Goal: Transaction & Acquisition: Purchase product/service

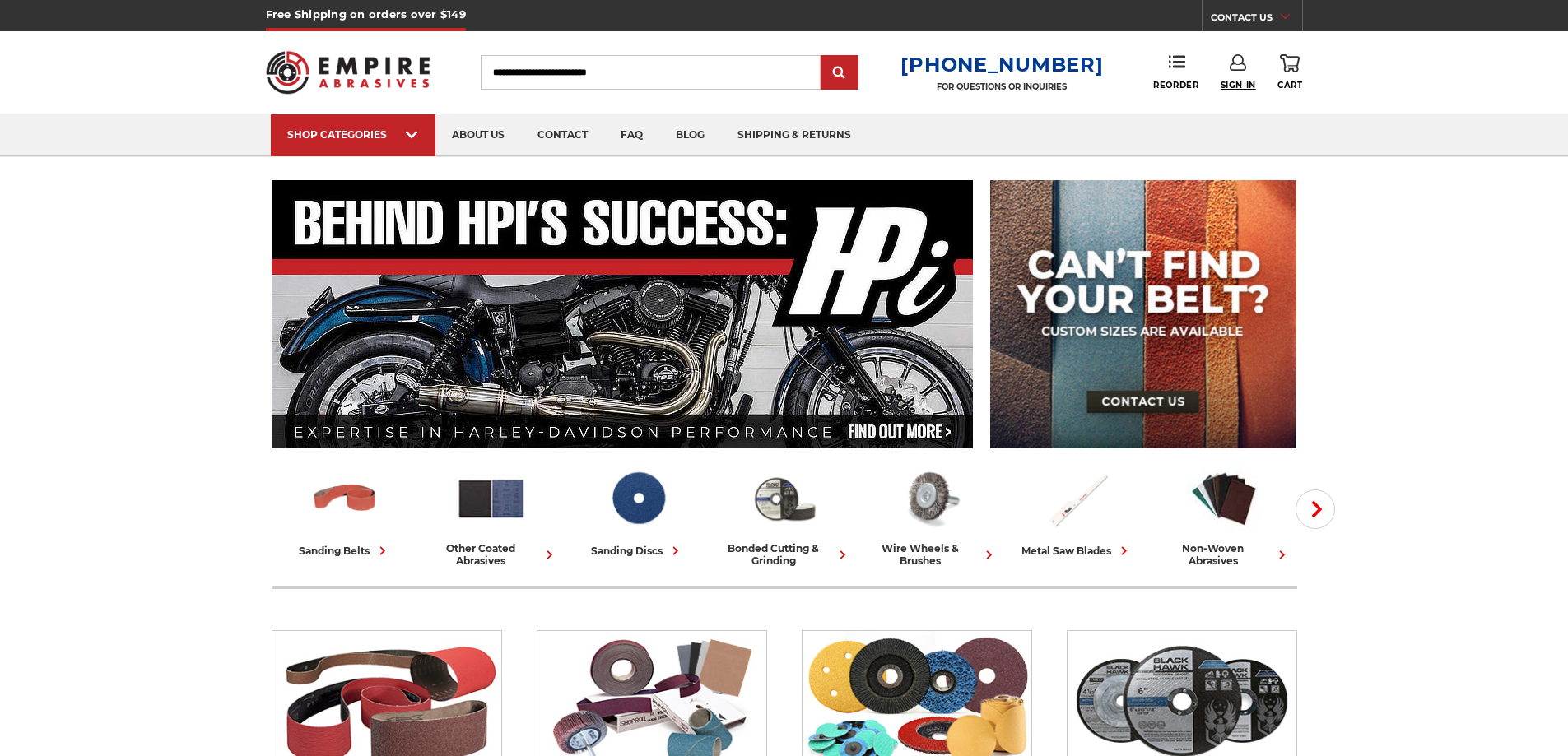
type input "**********"
click at [1239, 80] on span "Sign In" at bounding box center [1238, 85] width 35 height 11
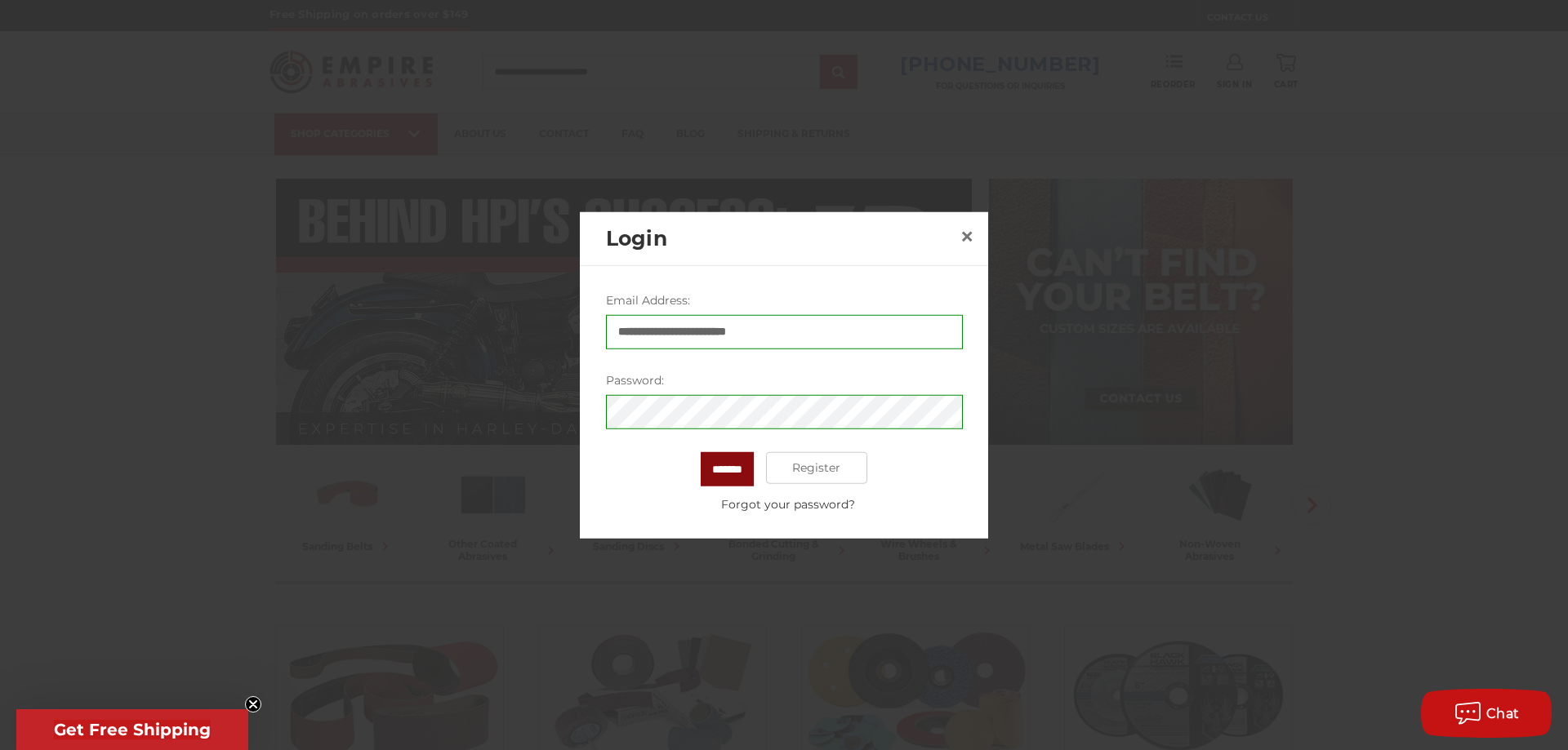
click at [726, 472] on input "*******" at bounding box center [728, 468] width 53 height 34
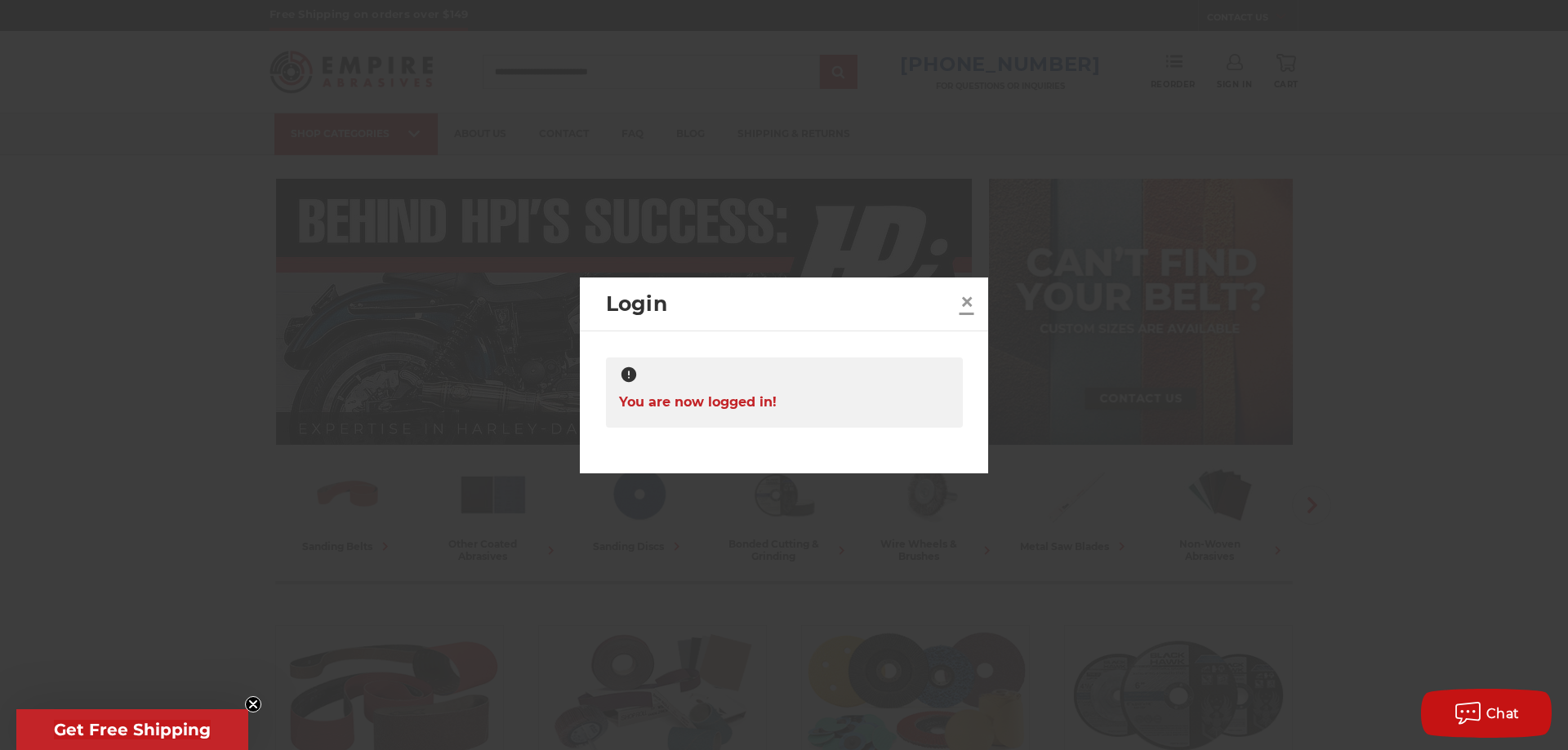
click at [962, 305] on span "×" at bounding box center [967, 302] width 14 height 32
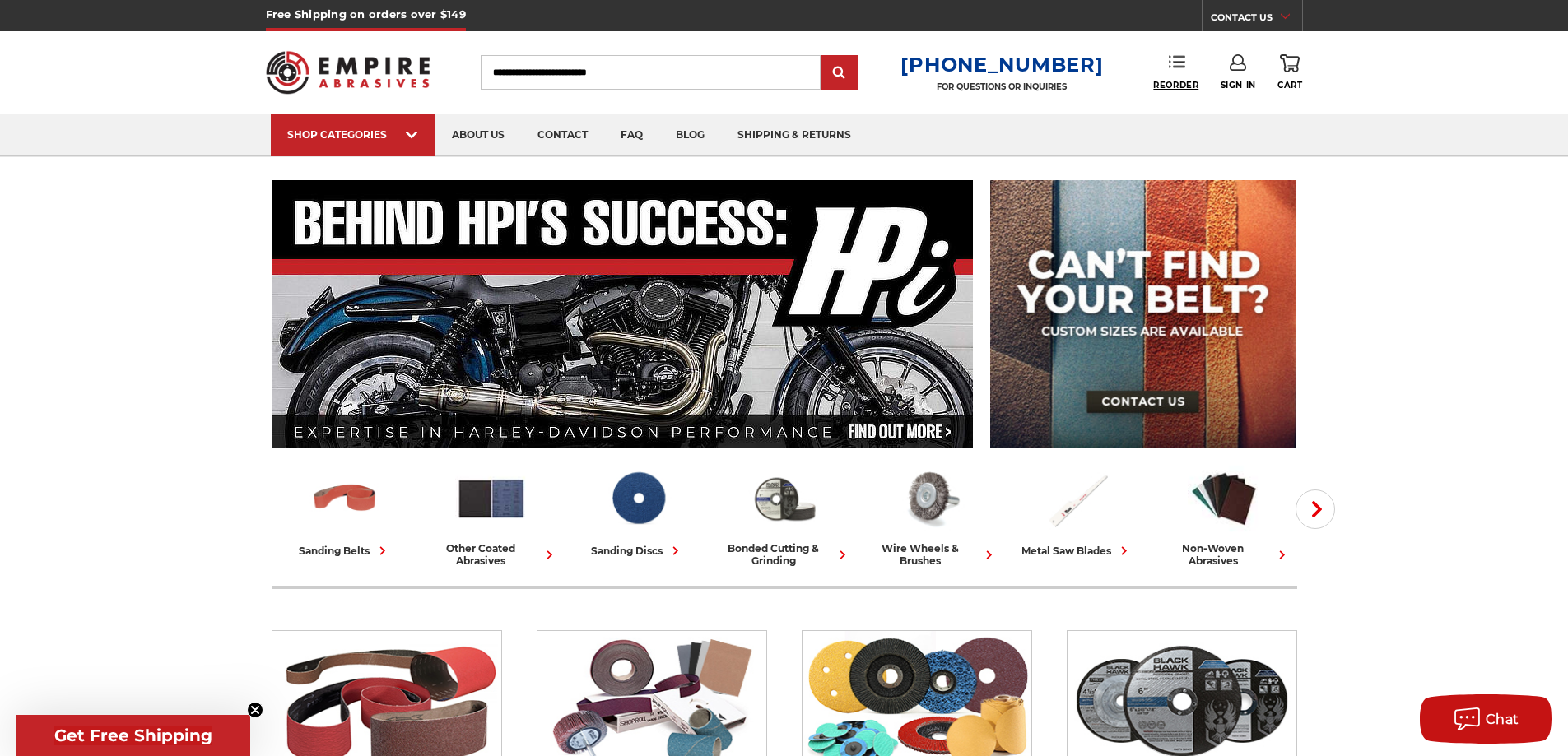
click at [1174, 80] on span "Reorder" at bounding box center [1175, 85] width 45 height 11
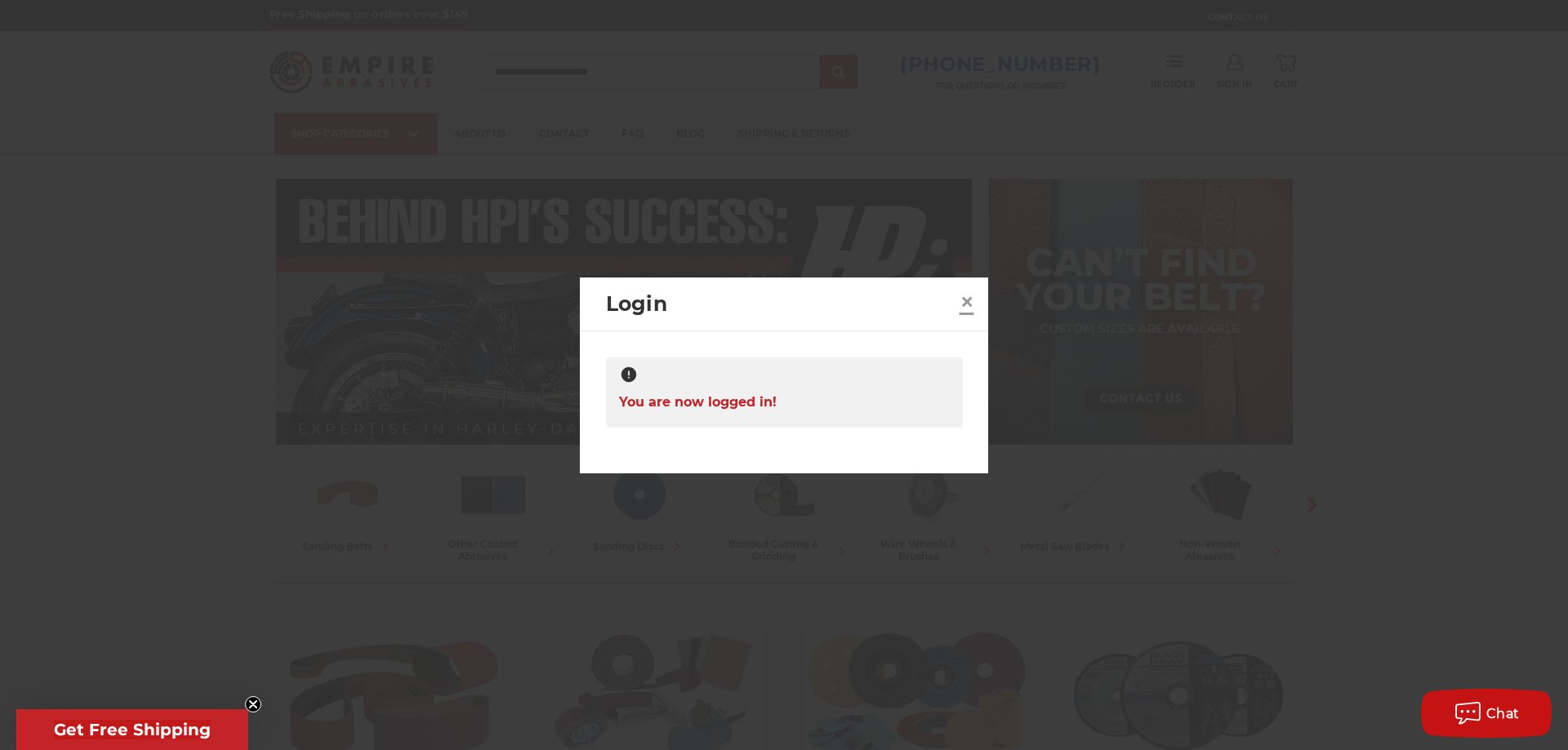
click at [963, 308] on span "×" at bounding box center [967, 302] width 14 height 32
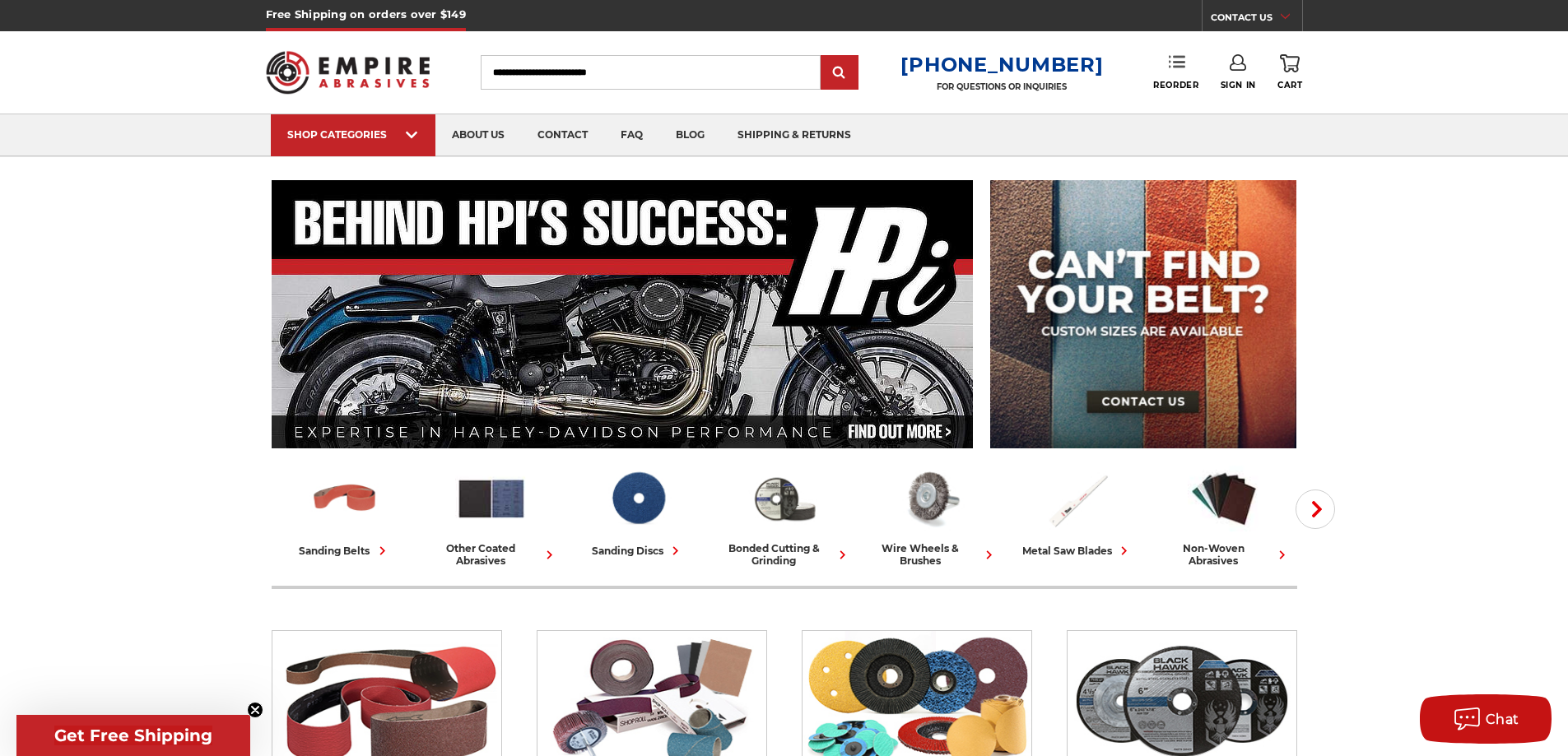
click at [1182, 74] on link "Reorder" at bounding box center [1175, 72] width 45 height 35
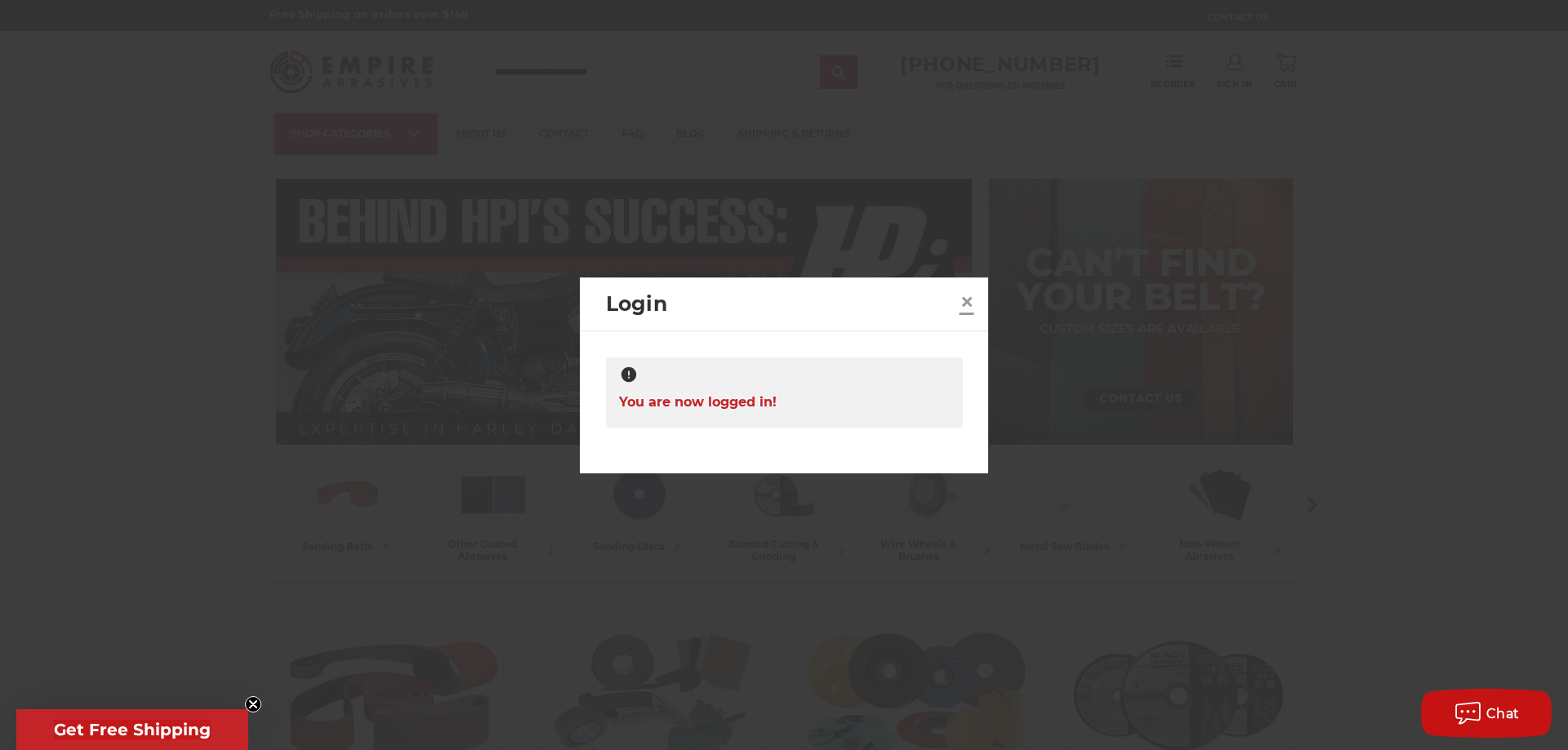
click at [966, 302] on span "×" at bounding box center [967, 302] width 14 height 32
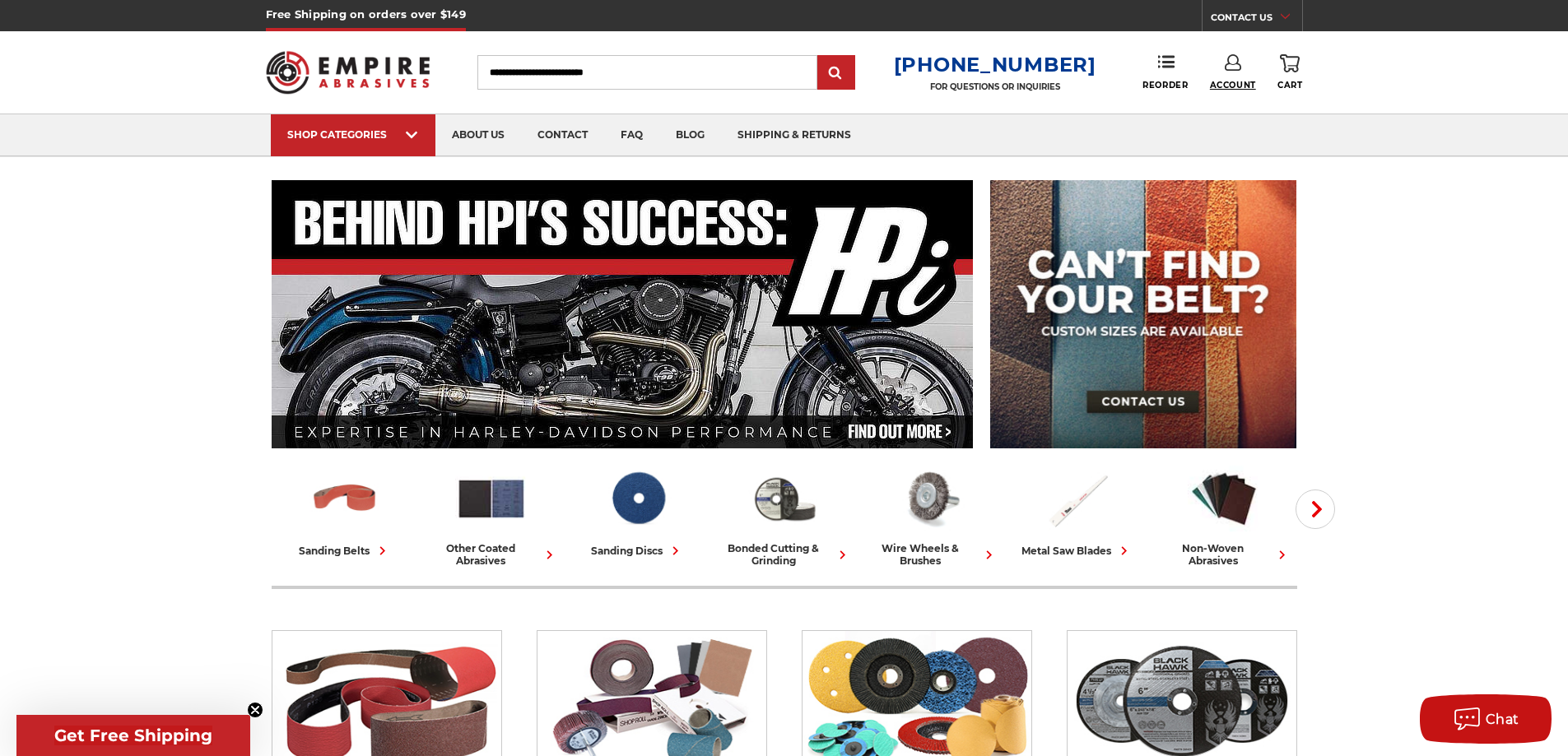
click at [1246, 83] on span "Account" at bounding box center [1232, 85] width 46 height 11
click at [1233, 102] on link "Account" at bounding box center [1232, 107] width 118 height 32
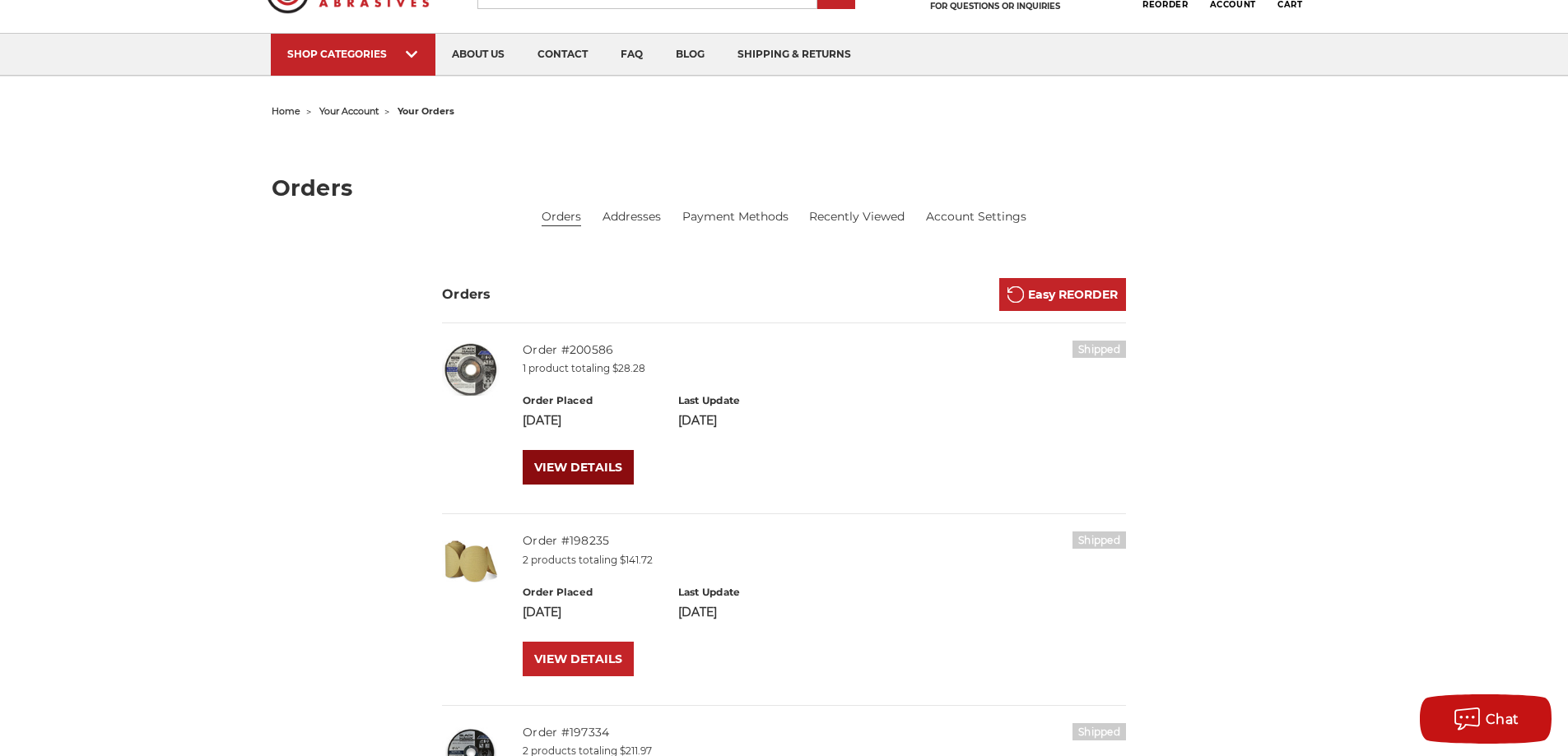
scroll to position [81, 0]
click at [565, 462] on link "VIEW DETAILS" at bounding box center [578, 466] width 111 height 34
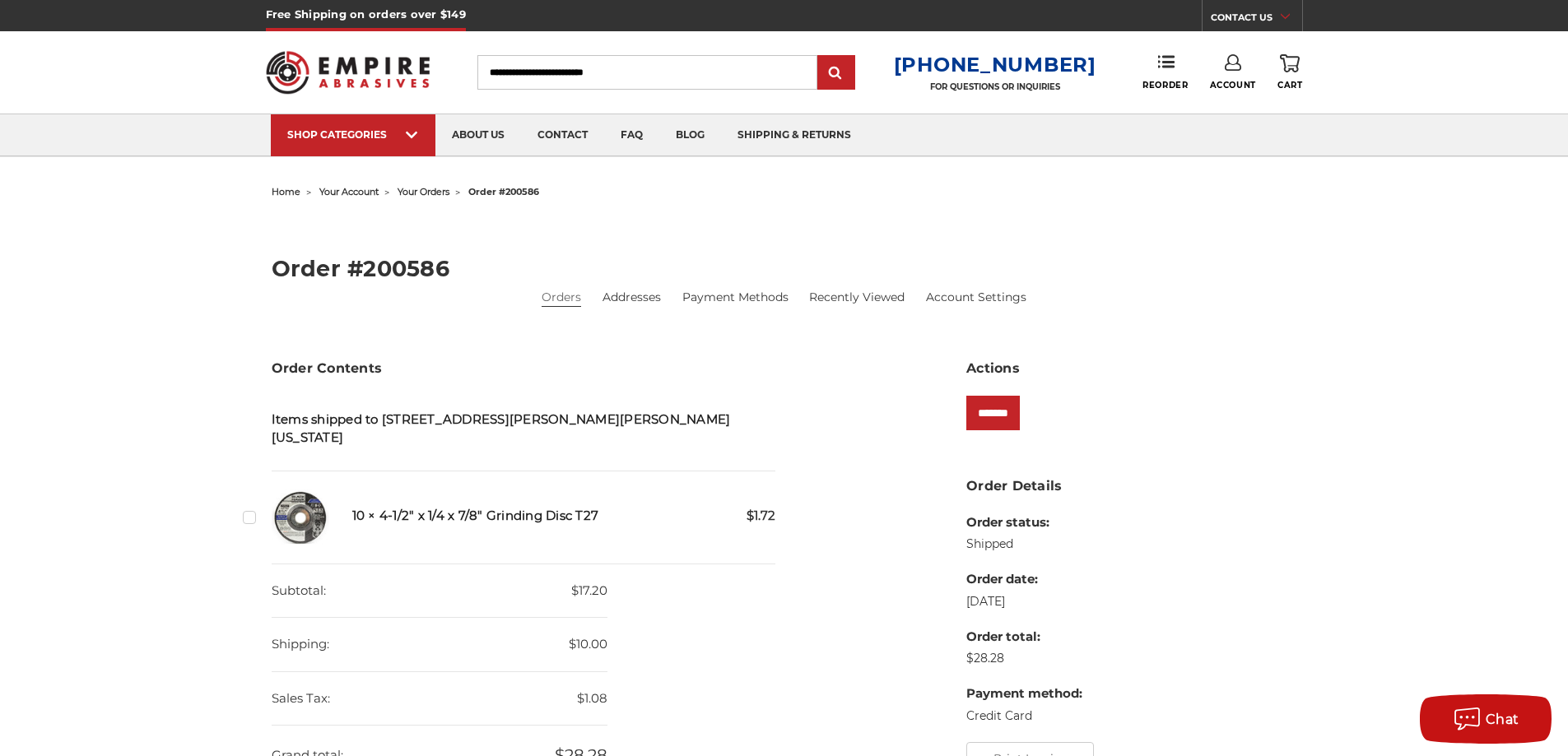
click at [547, 68] on input "Search" at bounding box center [647, 73] width 340 height 34
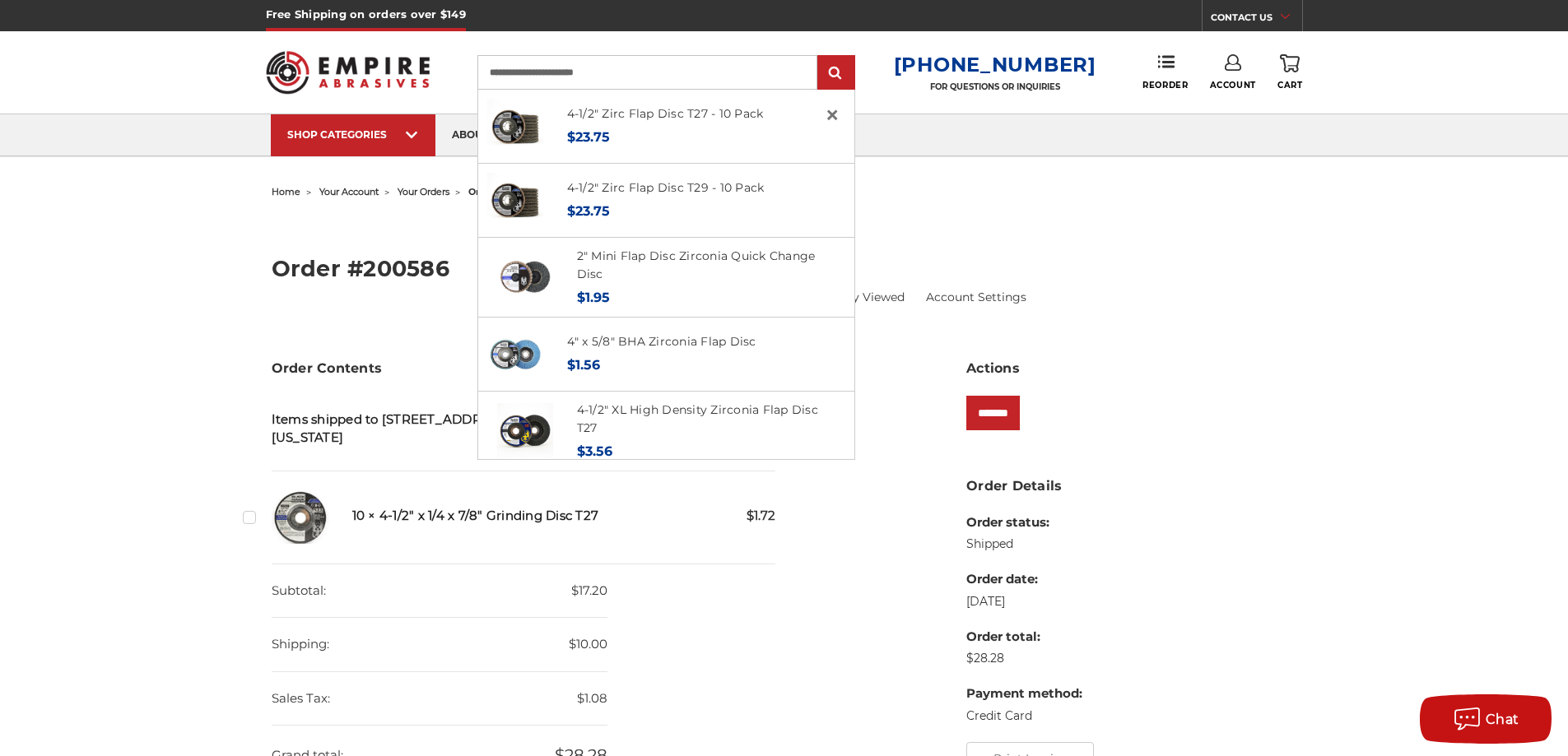
type input "**********"
click at [819, 56] on input "submit" at bounding box center [836, 73] width 33 height 32
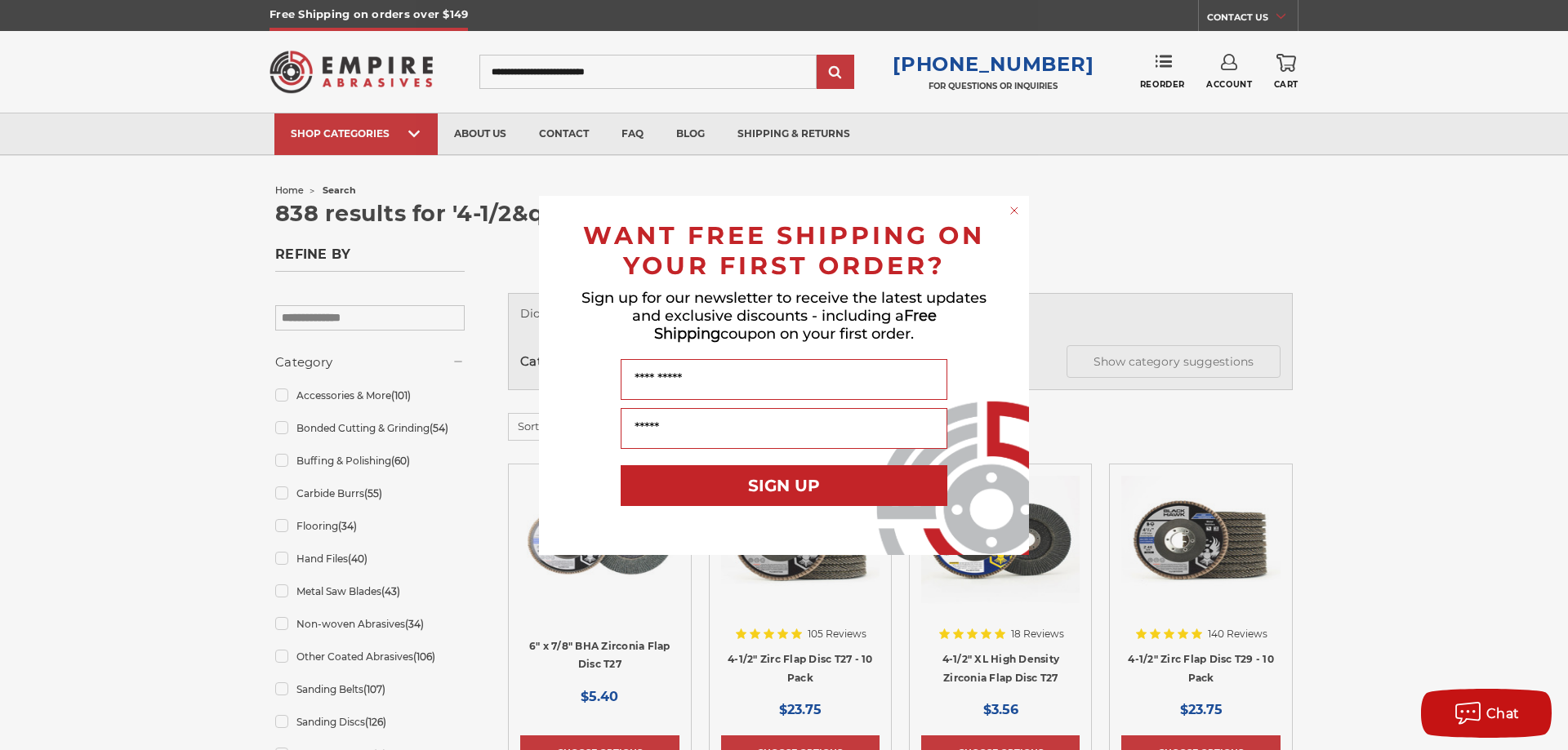
click at [1006, 211] on circle "Close dialog" at bounding box center [1014, 210] width 15 height 15
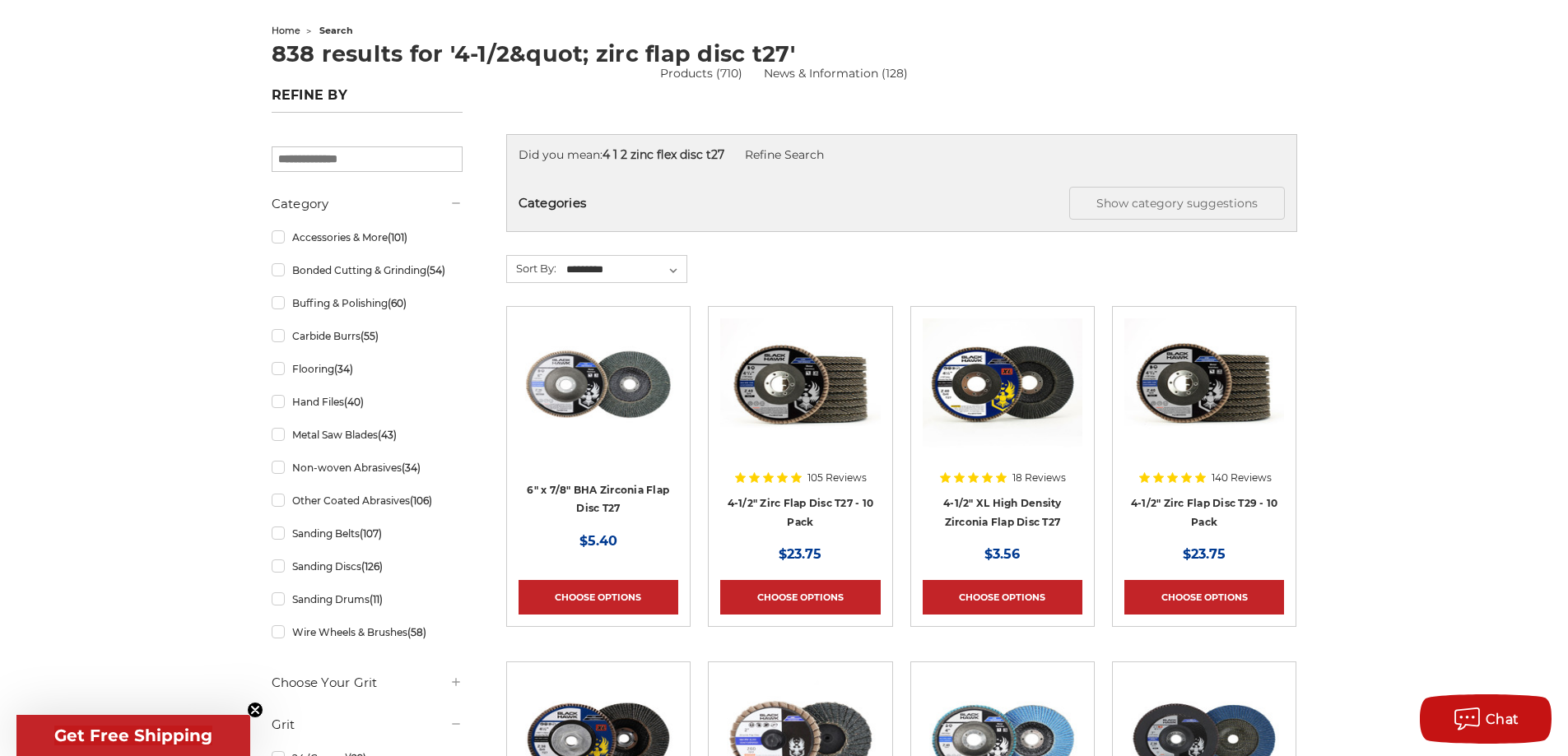
scroll to position [162, 0]
click at [836, 397] on img at bounding box center [799, 383] width 160 height 132
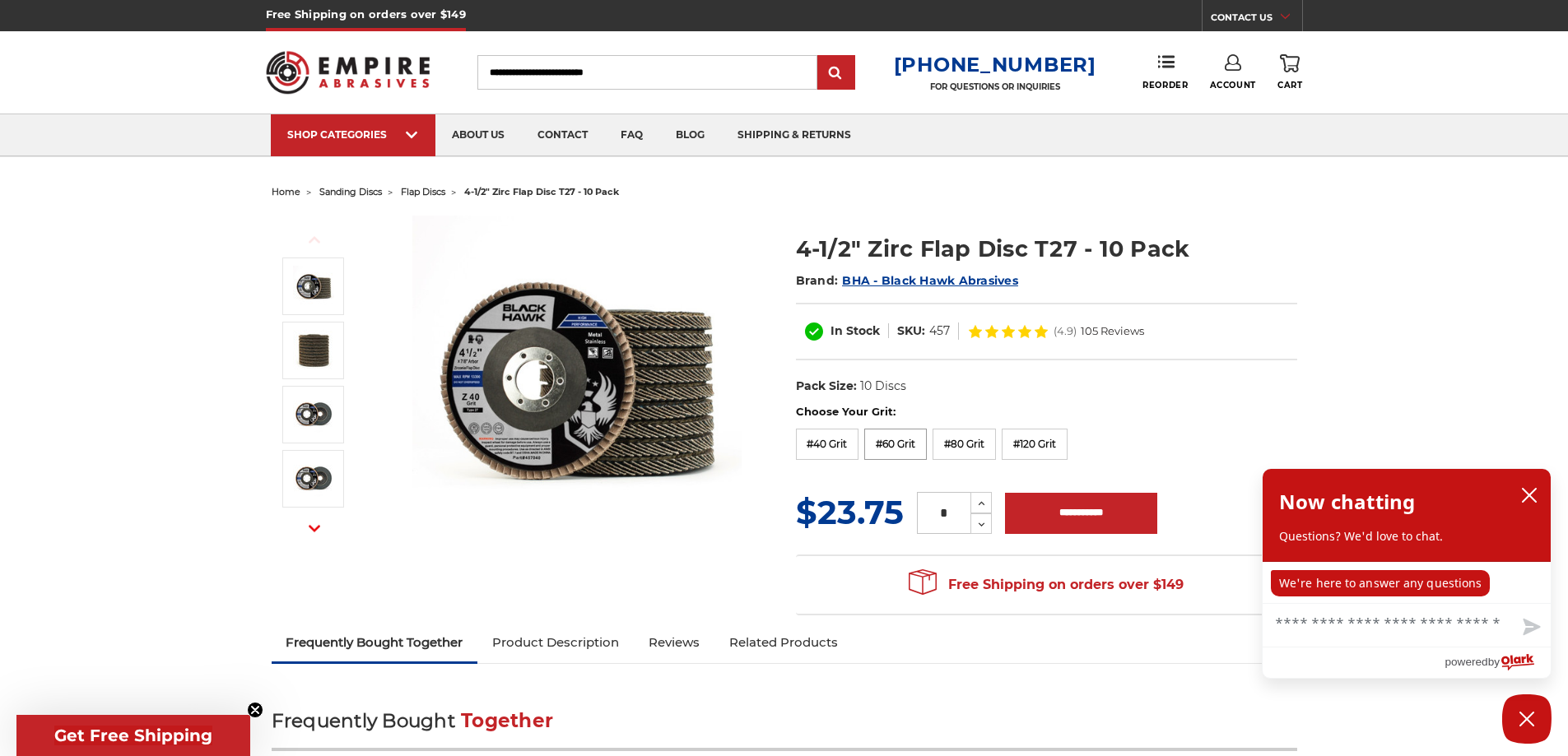
click at [900, 445] on label "#60 Grit" at bounding box center [895, 444] width 62 height 32
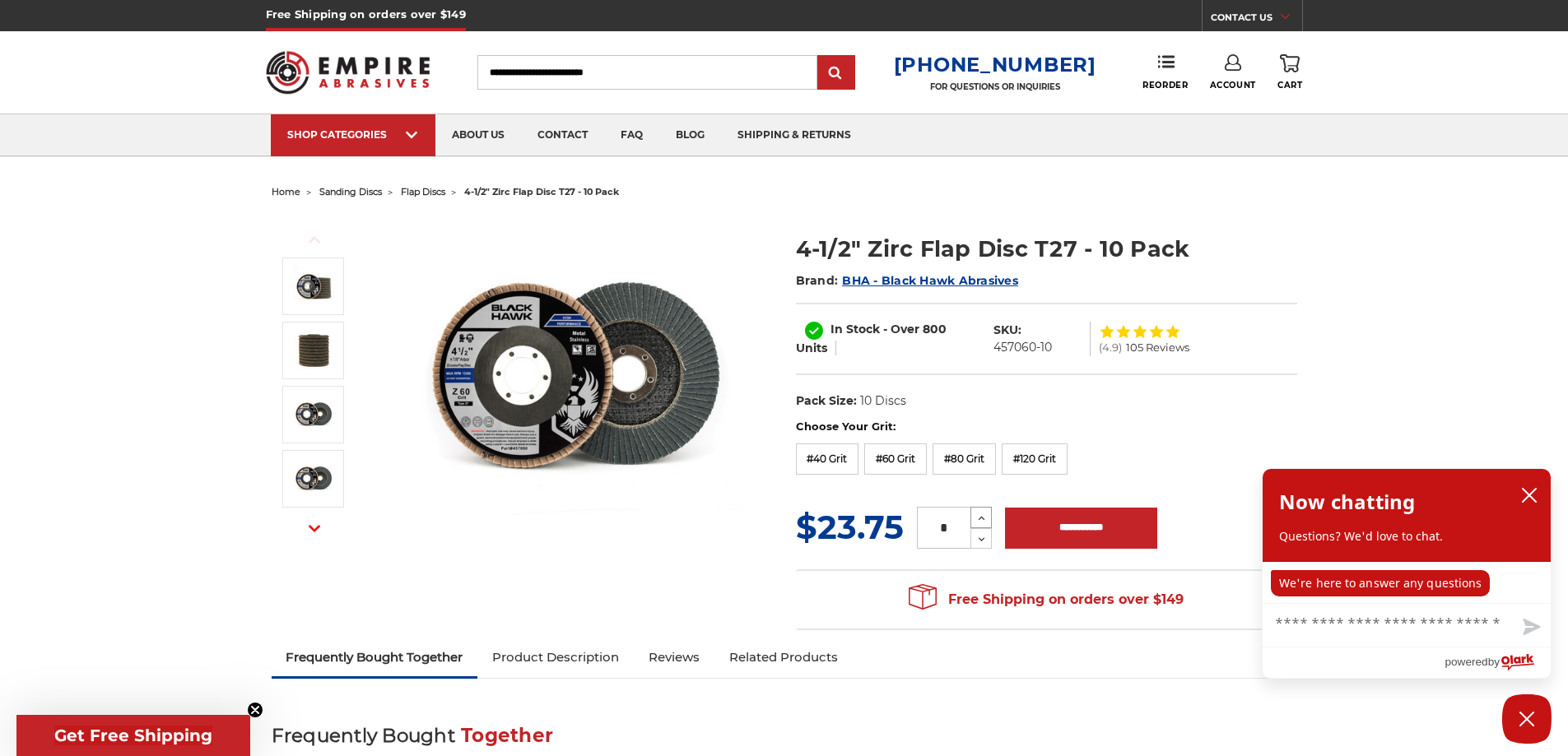
click at [987, 519] on icon at bounding box center [981, 518] width 12 height 14
click at [986, 519] on icon at bounding box center [981, 518] width 12 height 14
type input "*"
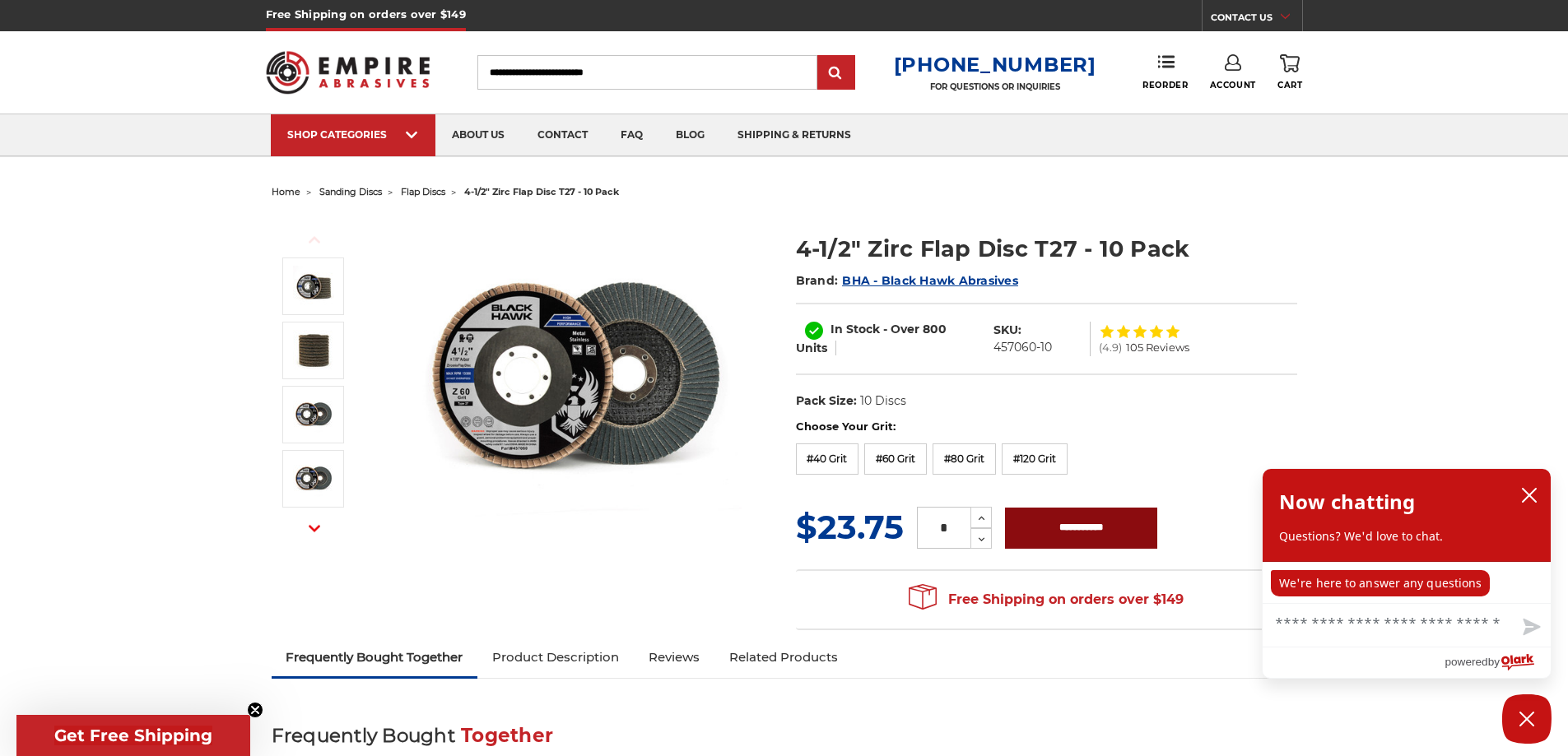
click at [1121, 531] on input "**********" at bounding box center [1080, 528] width 152 height 41
type input "**********"
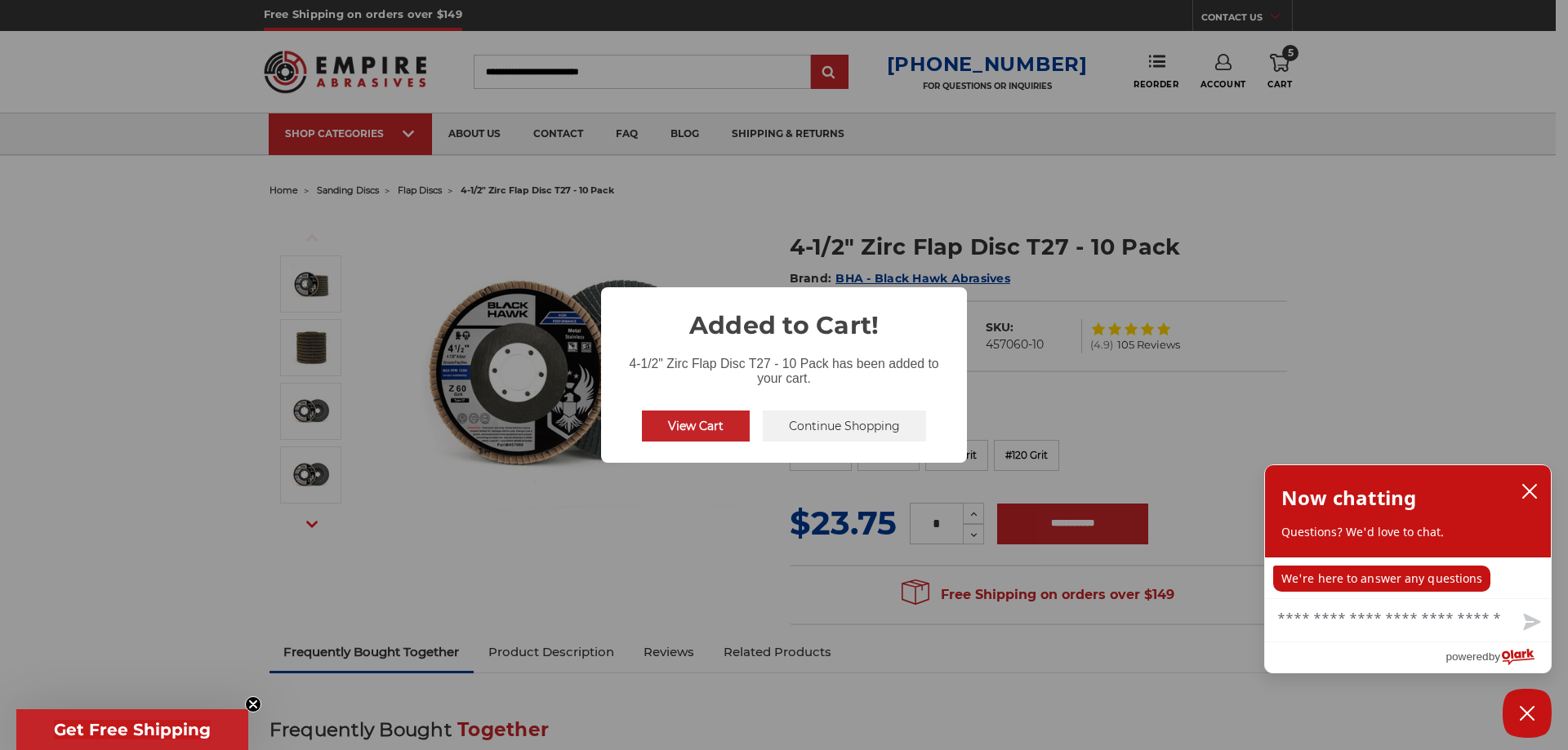
click at [705, 429] on button "View Cart" at bounding box center [696, 426] width 108 height 31
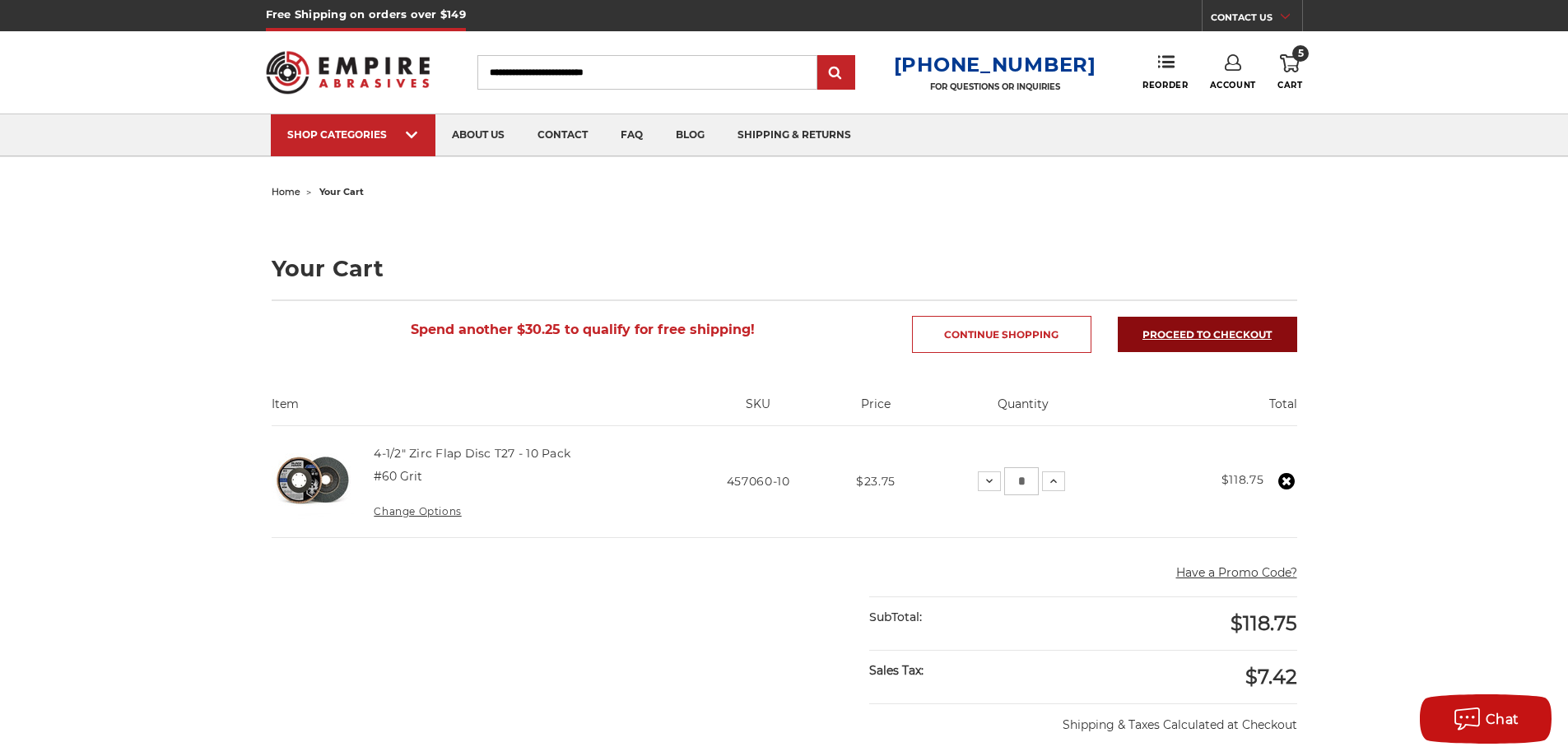
click at [1180, 339] on link "Proceed to checkout" at bounding box center [1208, 334] width 180 height 35
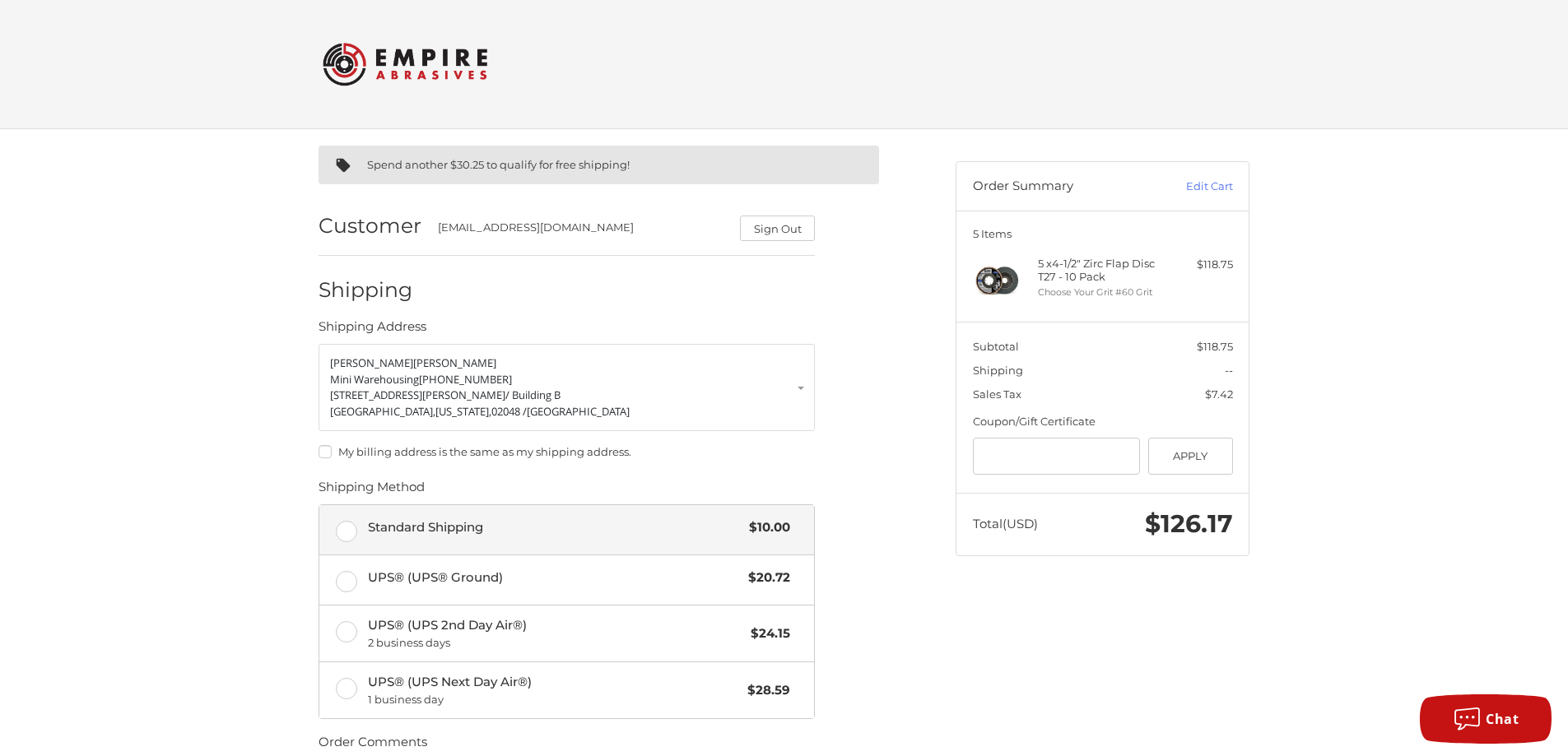
click at [582, 529] on span "Standard Shipping" at bounding box center [555, 528] width 374 height 19
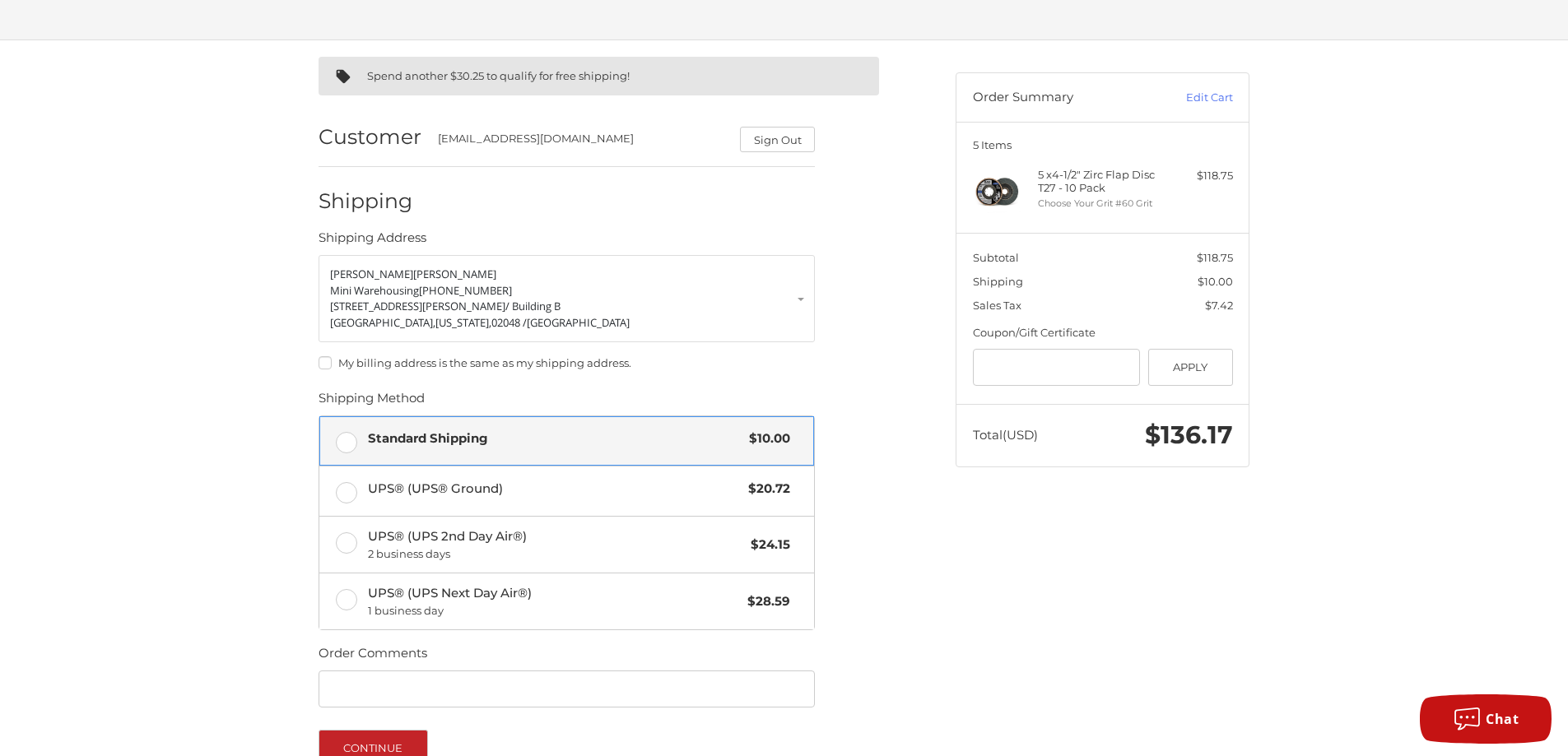
scroll to position [260, 0]
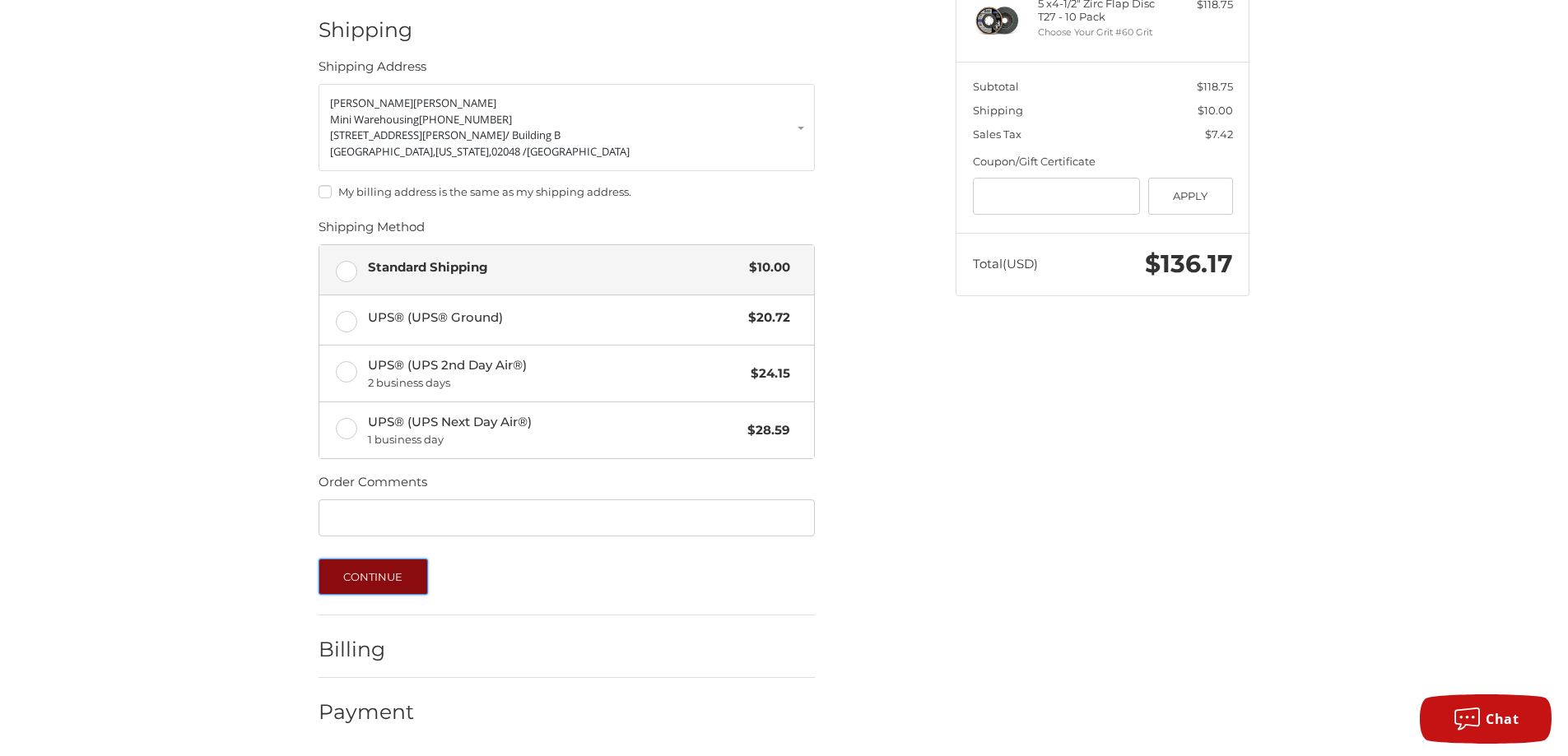
click at [387, 567] on button "Continue" at bounding box center [373, 577] width 109 height 36
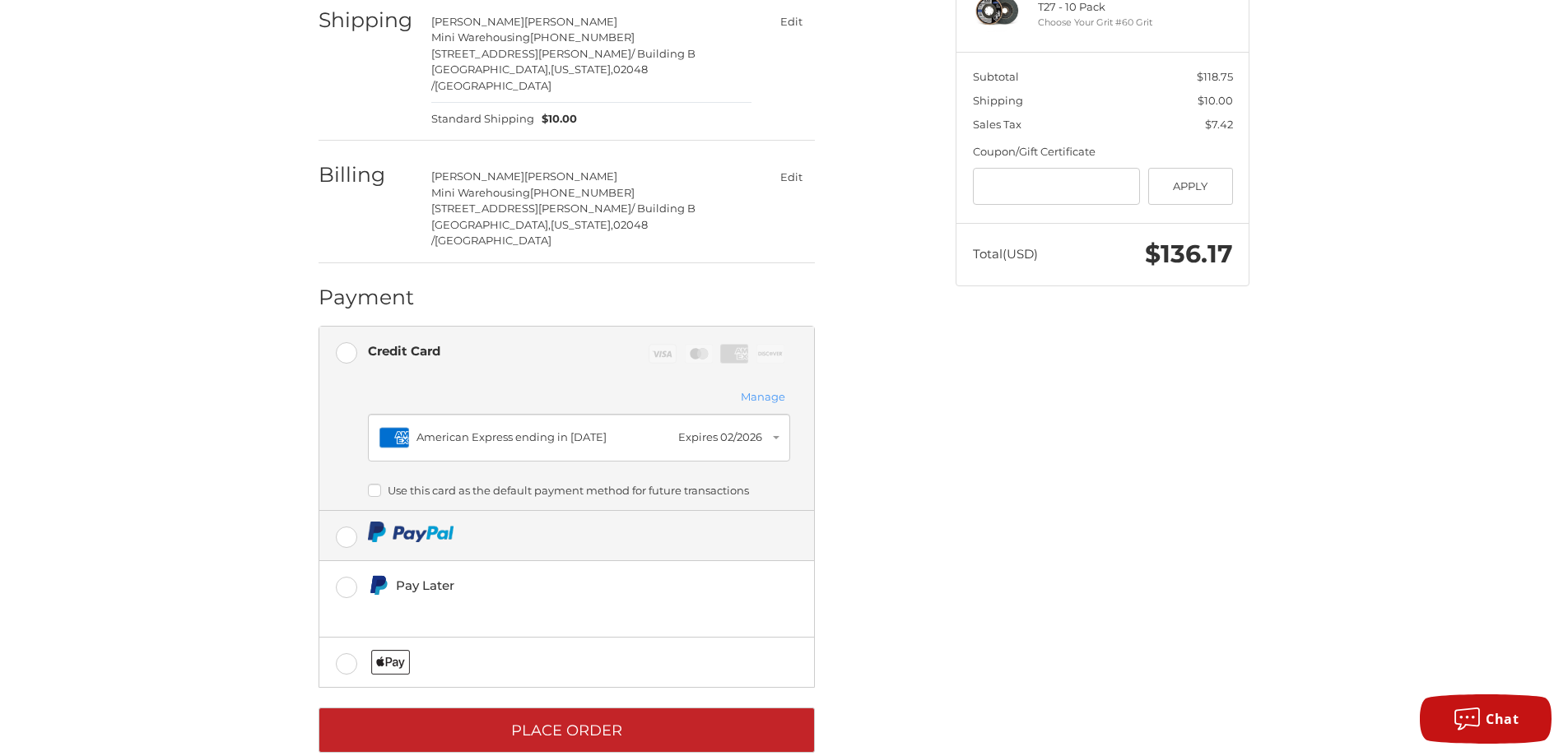
scroll to position [270, 0]
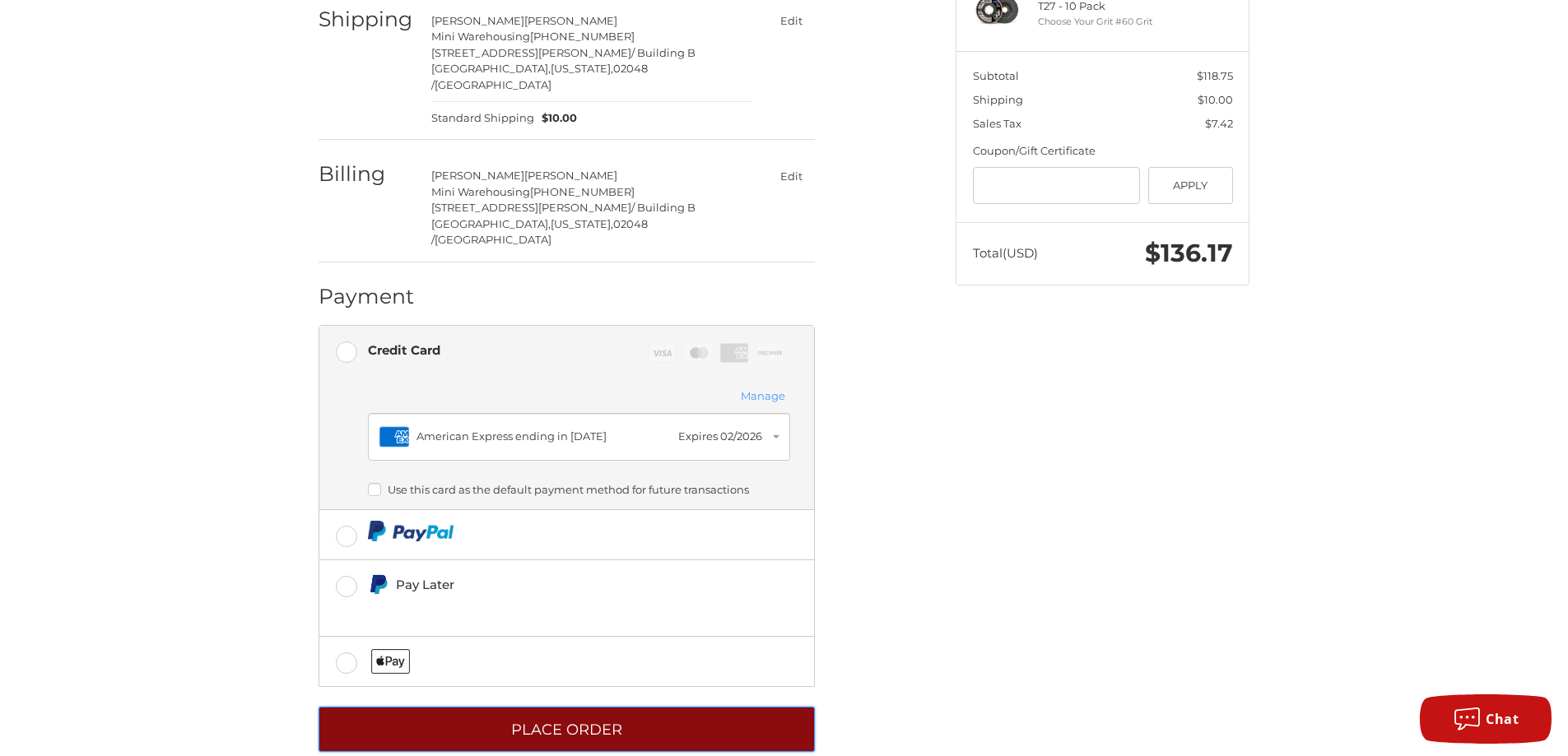
click at [595, 706] on button "Place Order" at bounding box center [566, 728] width 496 height 45
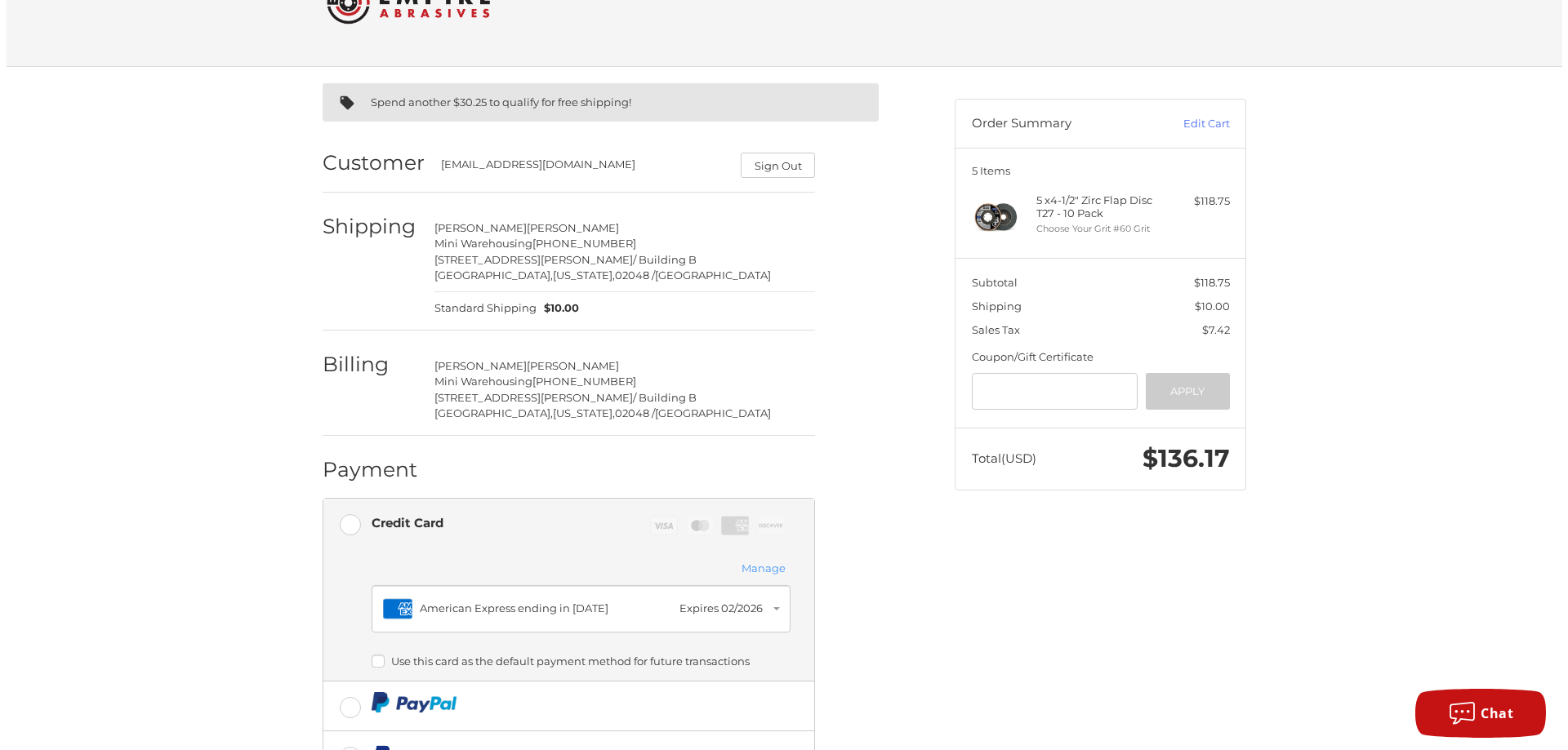
scroll to position [0, 0]
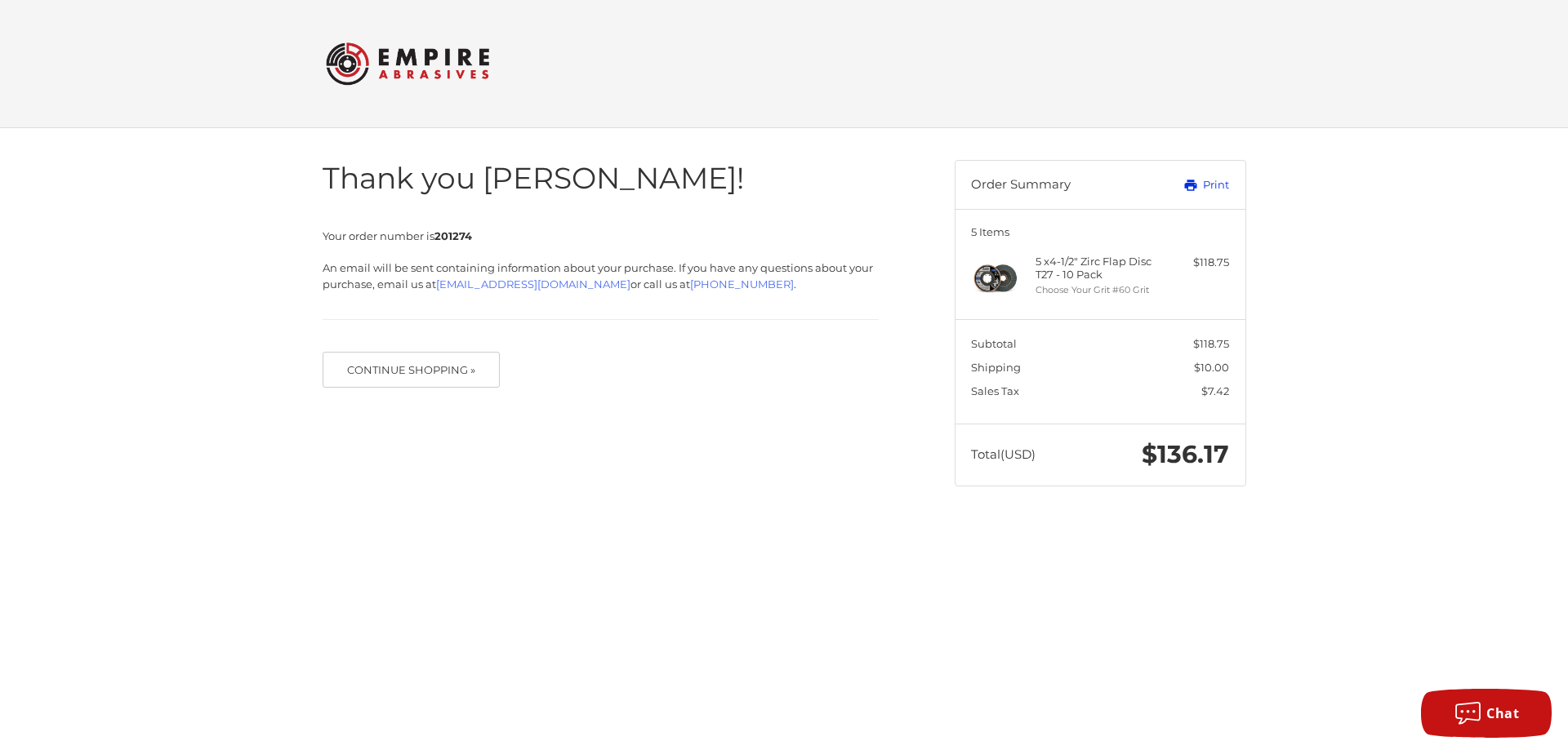
click at [1218, 184] on link "Print" at bounding box center [1188, 185] width 81 height 16
